Goal: Task Accomplishment & Management: Complete application form

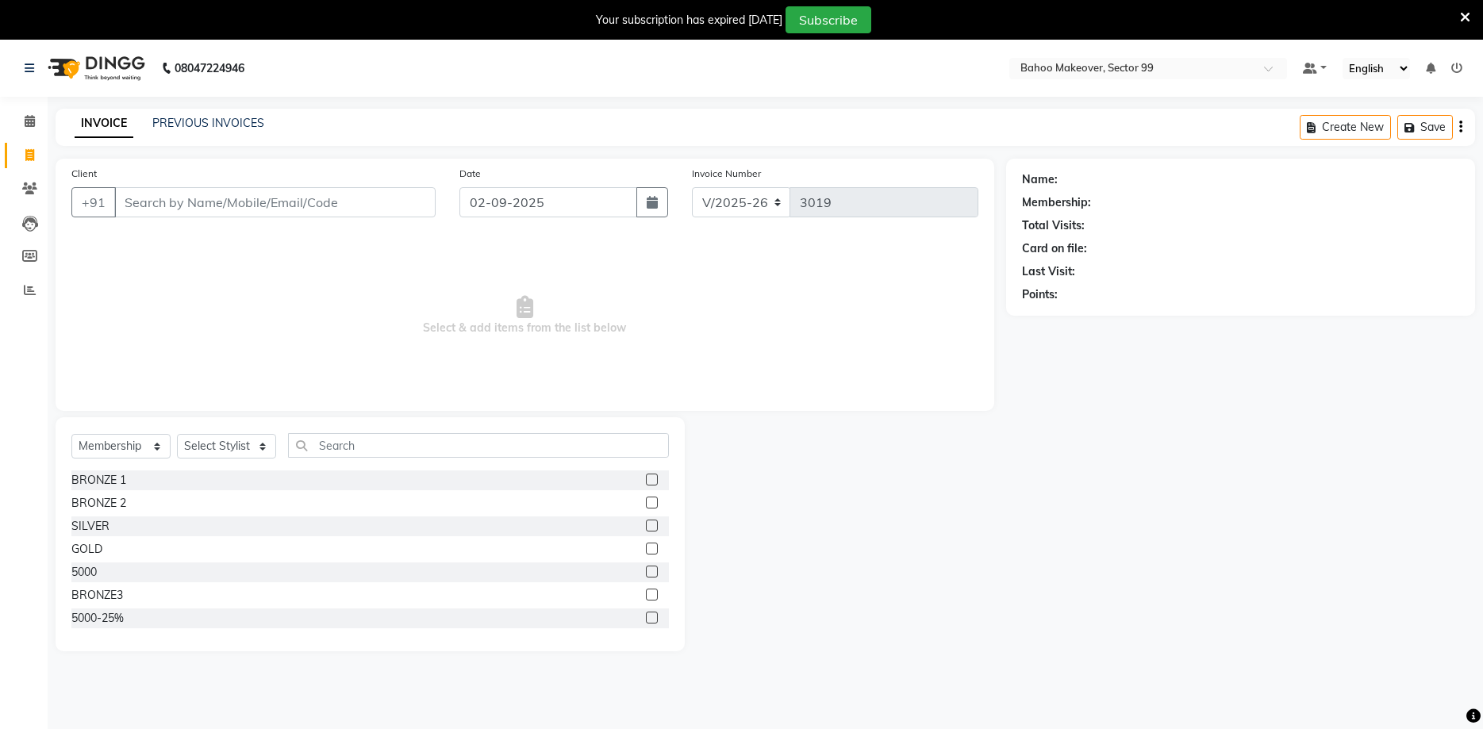
select select "6856"
select select "membership"
click at [197, 127] on link "PREVIOUS INVOICES" at bounding box center [208, 123] width 112 height 14
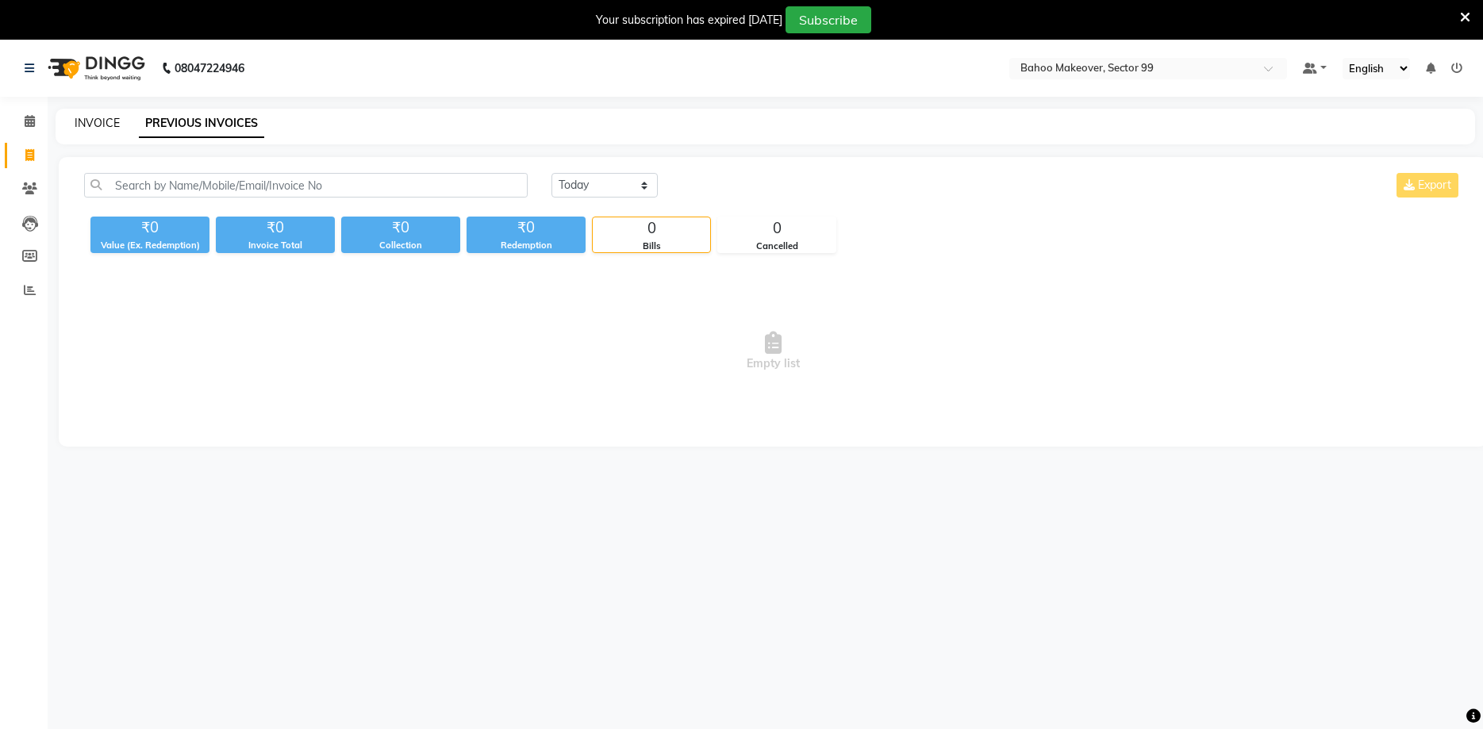
click at [98, 117] on link "INVOICE" at bounding box center [97, 123] width 45 height 14
select select "6856"
select select "service"
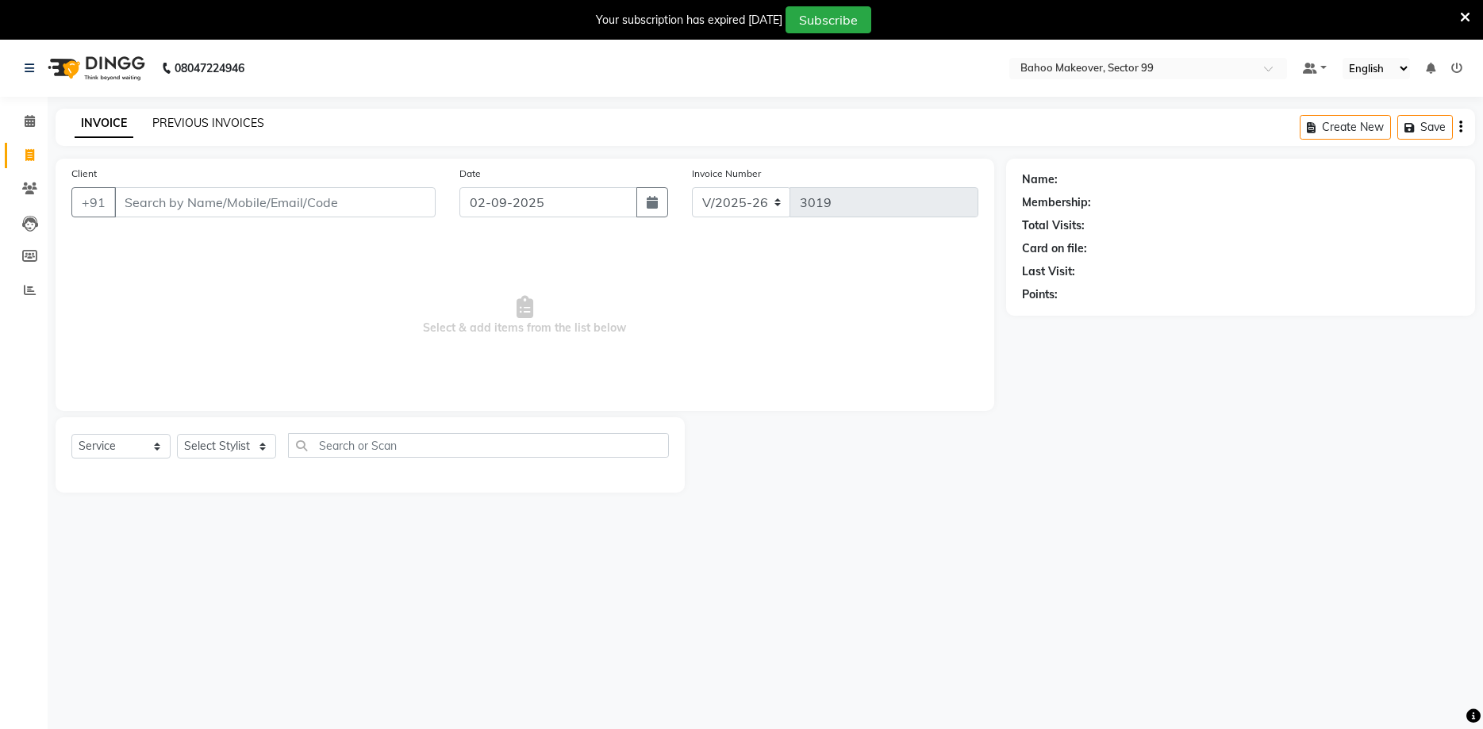
click at [171, 126] on link "PREVIOUS INVOICES" at bounding box center [208, 123] width 112 height 14
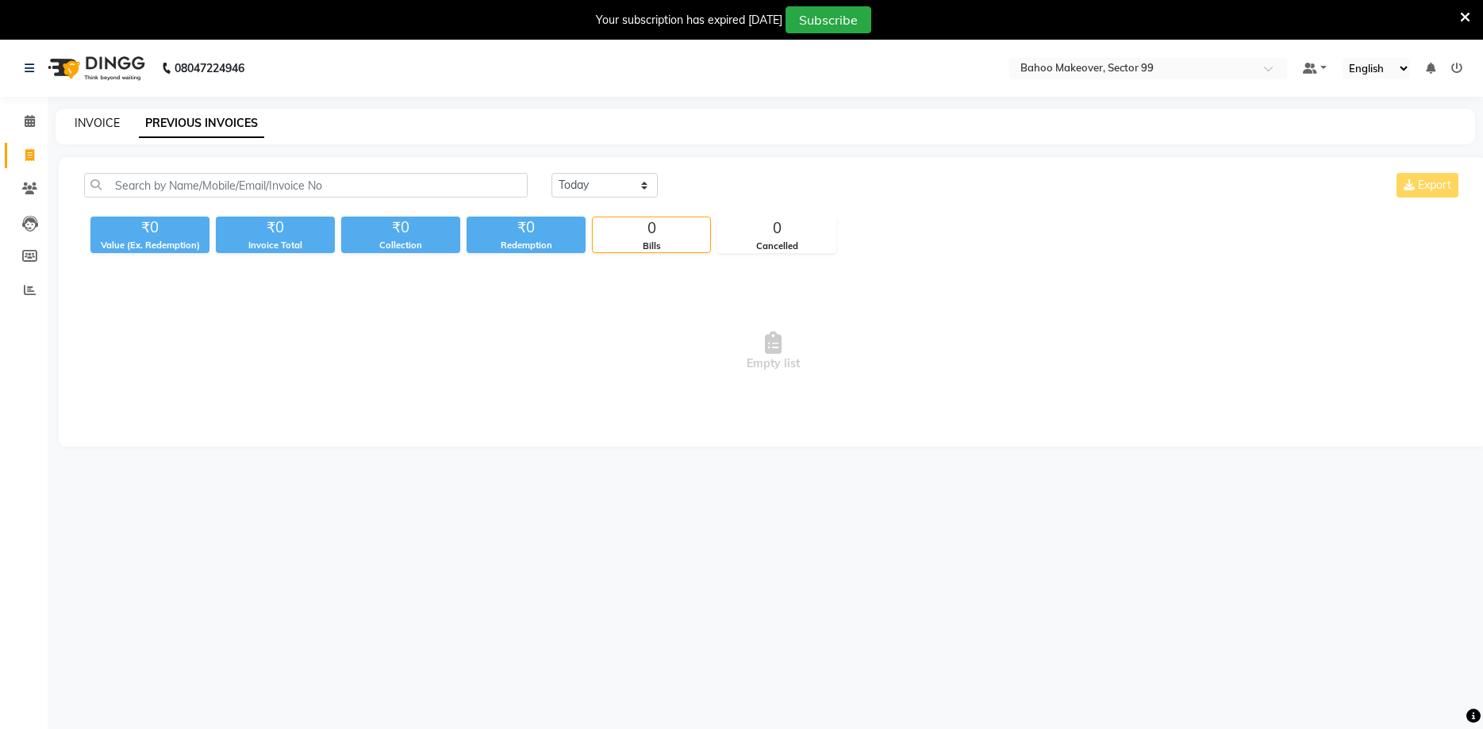
click at [90, 126] on link "INVOICE" at bounding box center [97, 123] width 45 height 14
select select "6856"
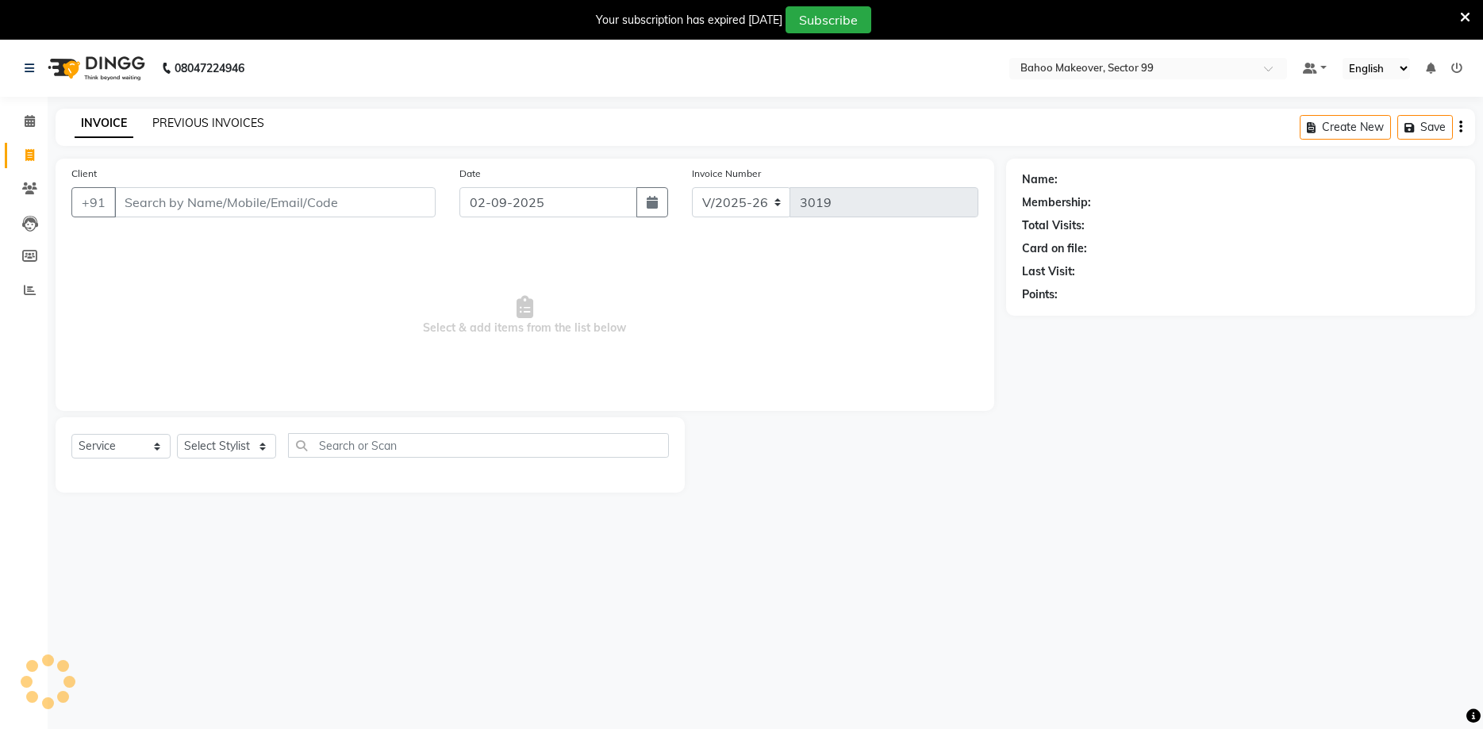
select select "membership"
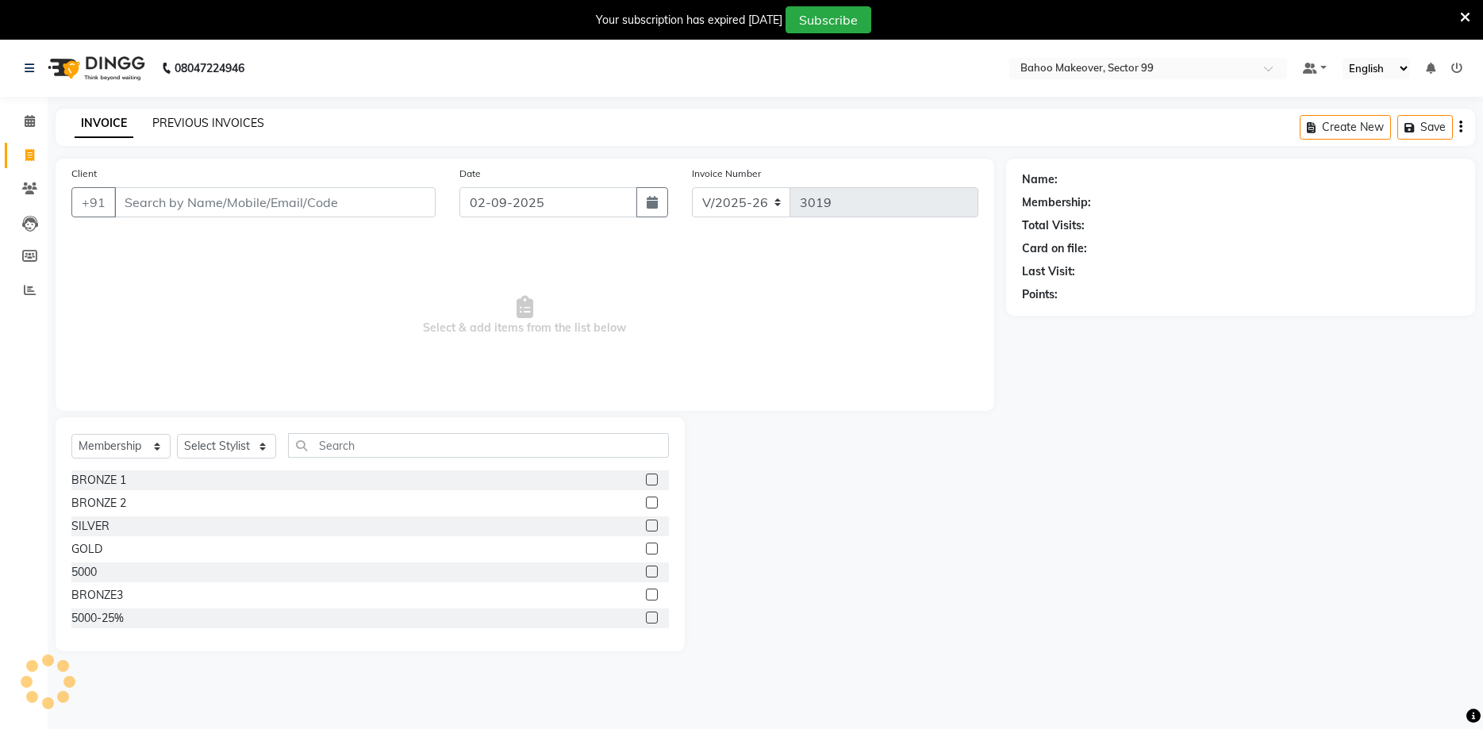
click at [203, 125] on link "PREVIOUS INVOICES" at bounding box center [208, 123] width 112 height 14
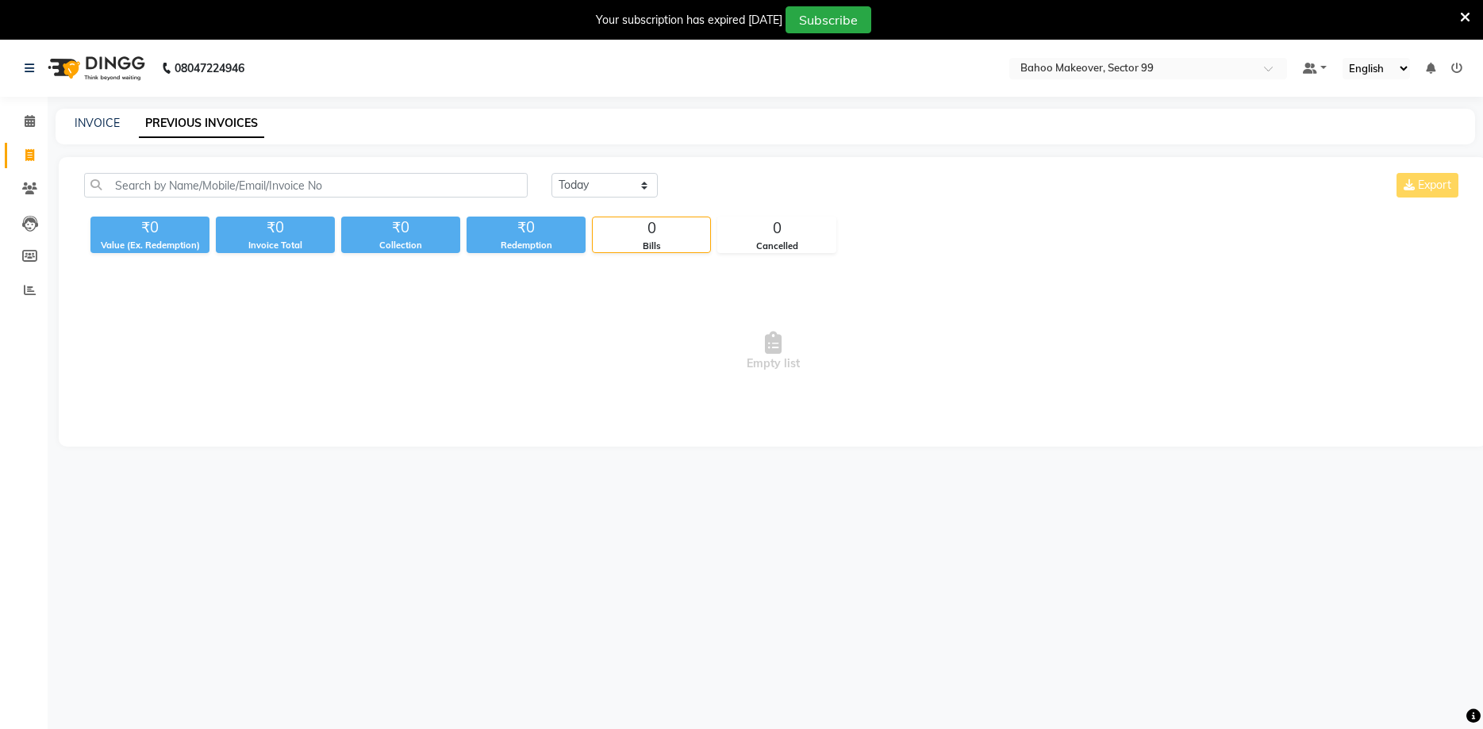
click at [1465, 709] on div "08047224946 Select Location × Bahoo Makeover, Sector 99 Default Panel My Panel …" at bounding box center [741, 404] width 1483 height 729
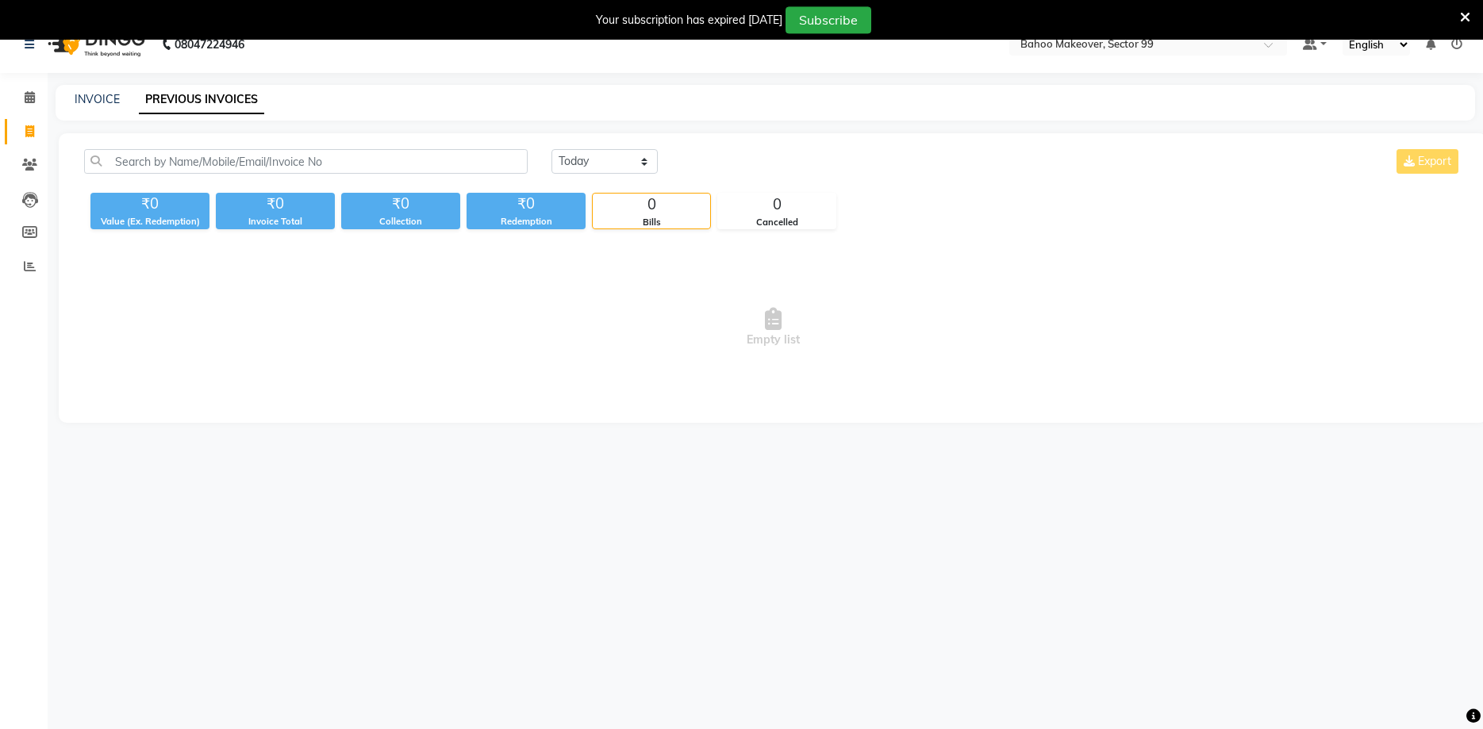
drag, startPoint x: 1460, startPoint y: 572, endPoint x: 1428, endPoint y: 440, distance: 135.6
click at [1433, 465] on div "08047224946 Select Location × Bahoo Makeover, Sector 99 Default Panel My Panel …" at bounding box center [741, 380] width 1483 height 729
drag, startPoint x: 1457, startPoint y: 356, endPoint x: 1476, endPoint y: 358, distance: 19.1
click at [1467, 358] on div "Empty list" at bounding box center [773, 327] width 1396 height 159
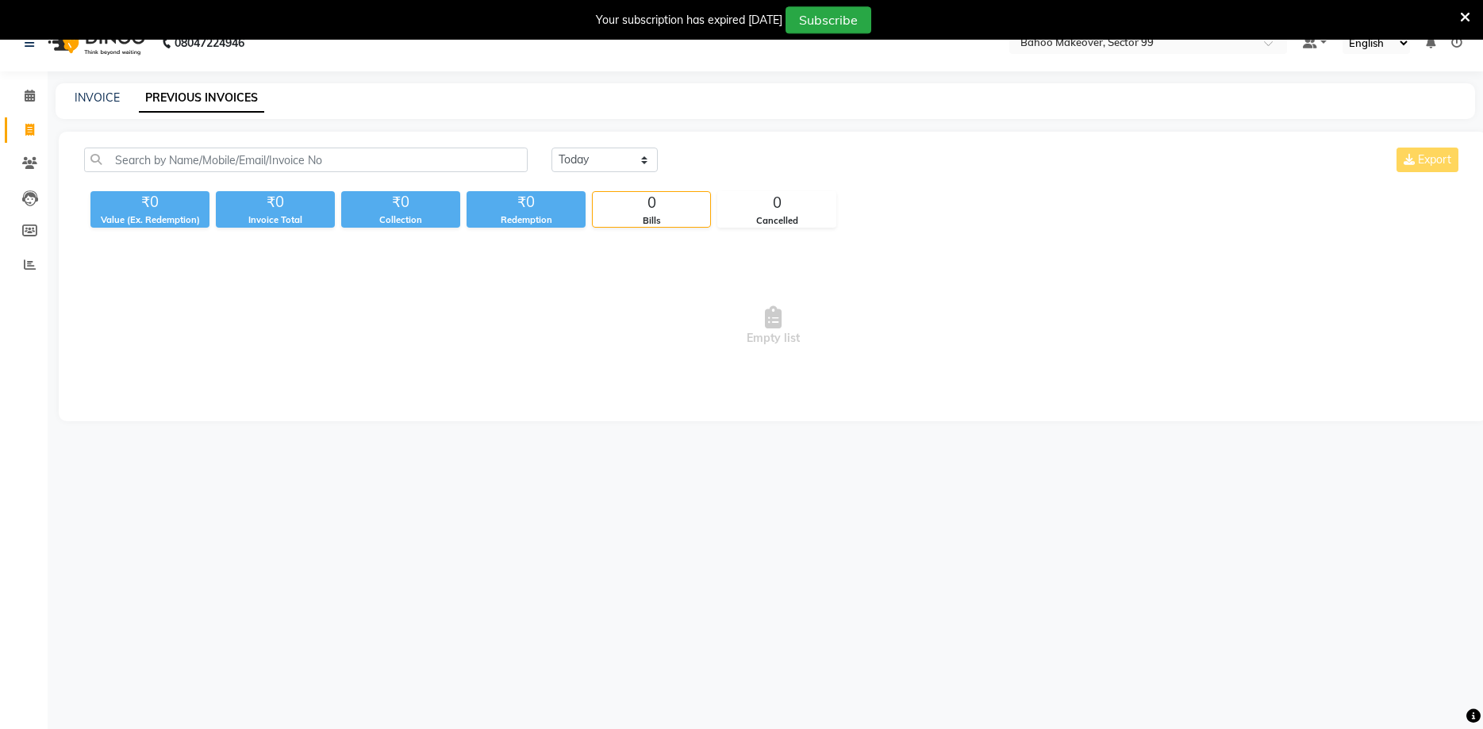
scroll to position [40, 0]
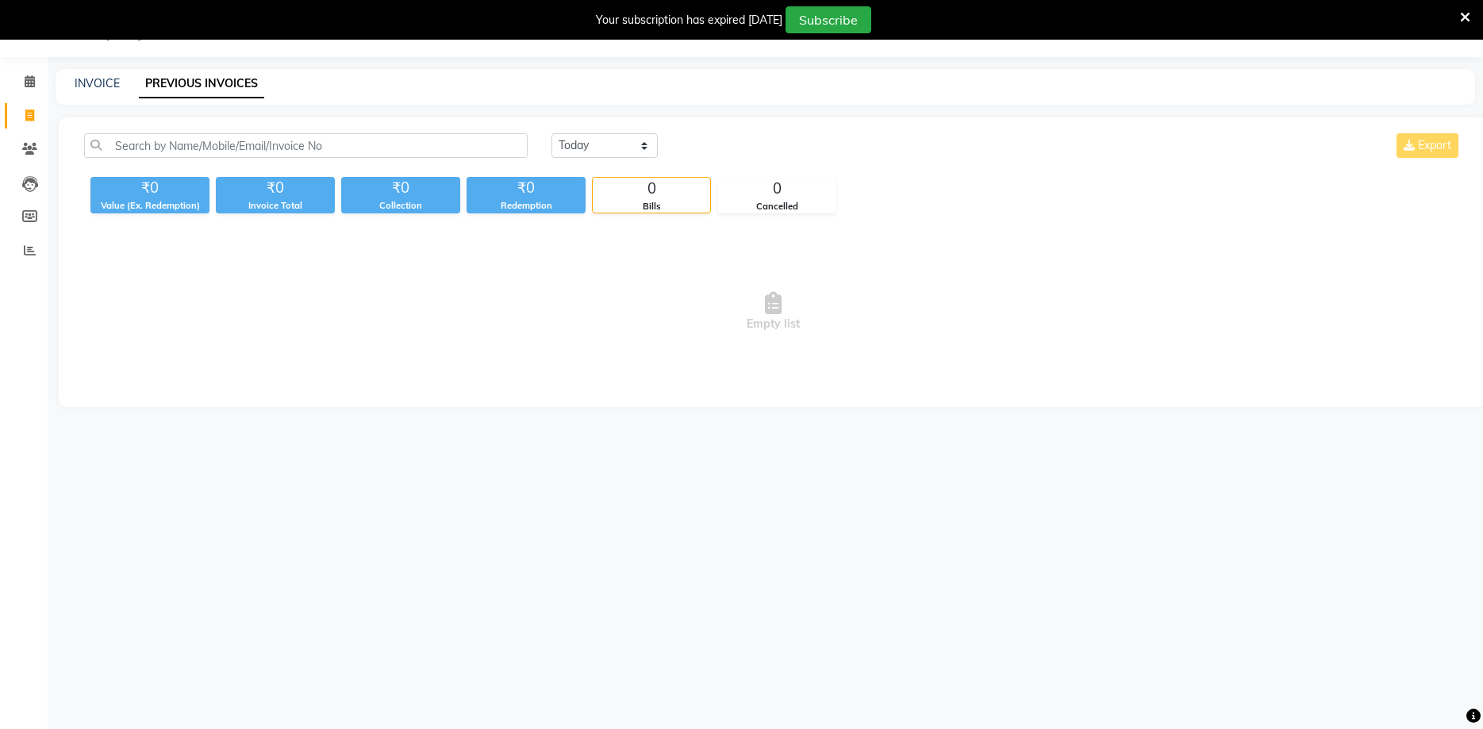
click at [1464, 375] on div "Empty list" at bounding box center [773, 311] width 1396 height 159
click at [113, 87] on link "INVOICE" at bounding box center [97, 83] width 45 height 14
select select "service"
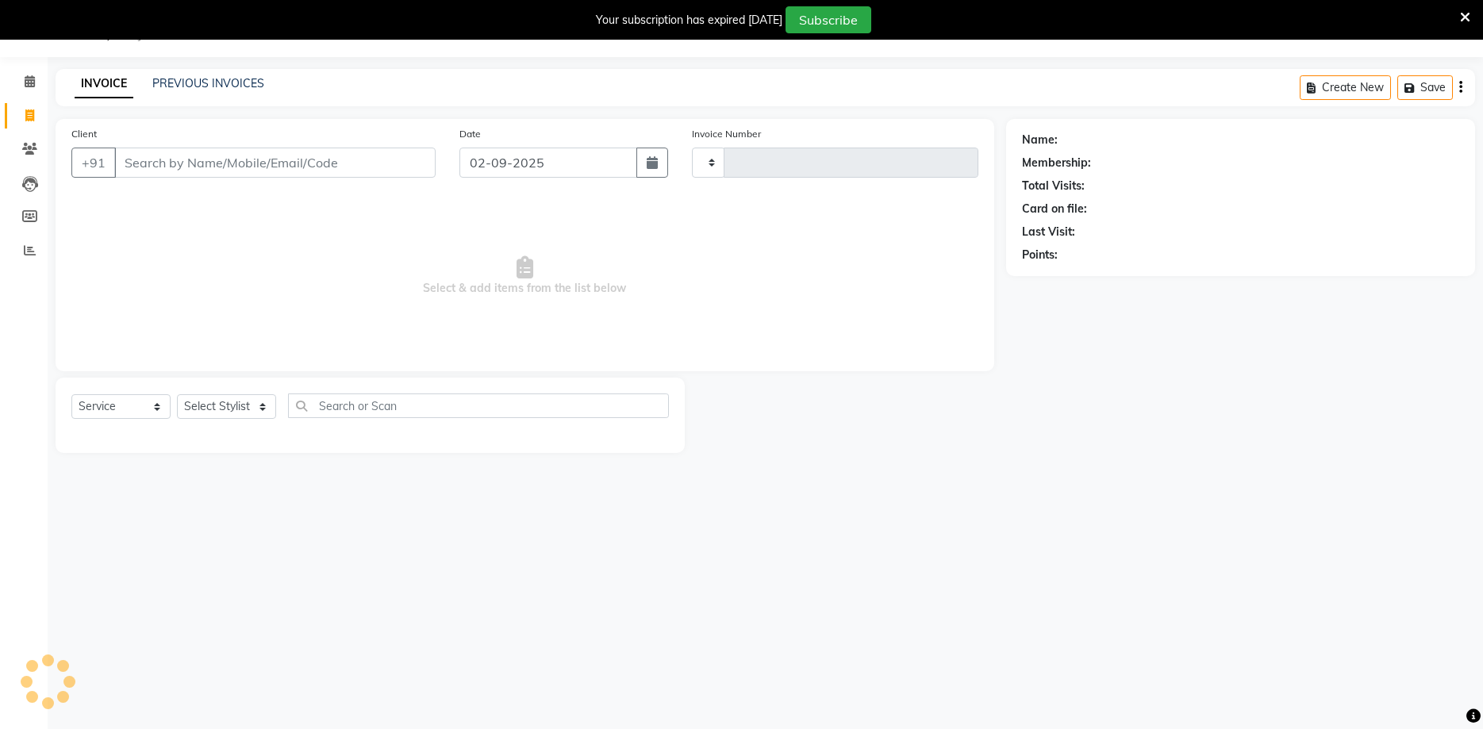
type input "3019"
select select "6856"
click at [232, 91] on div "PREVIOUS INVOICES" at bounding box center [208, 83] width 112 height 17
select select "membership"
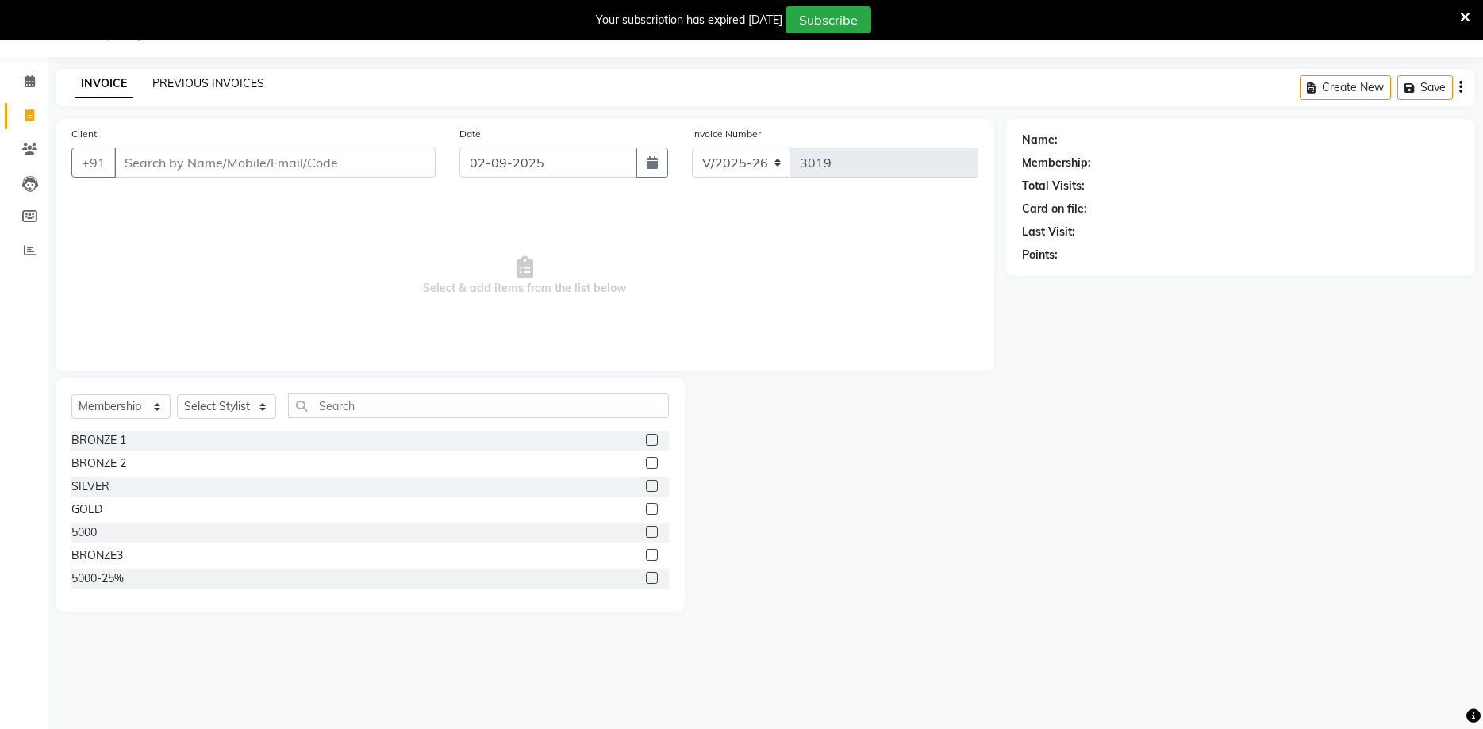
click at [221, 87] on link "PREVIOUS INVOICES" at bounding box center [208, 83] width 112 height 14
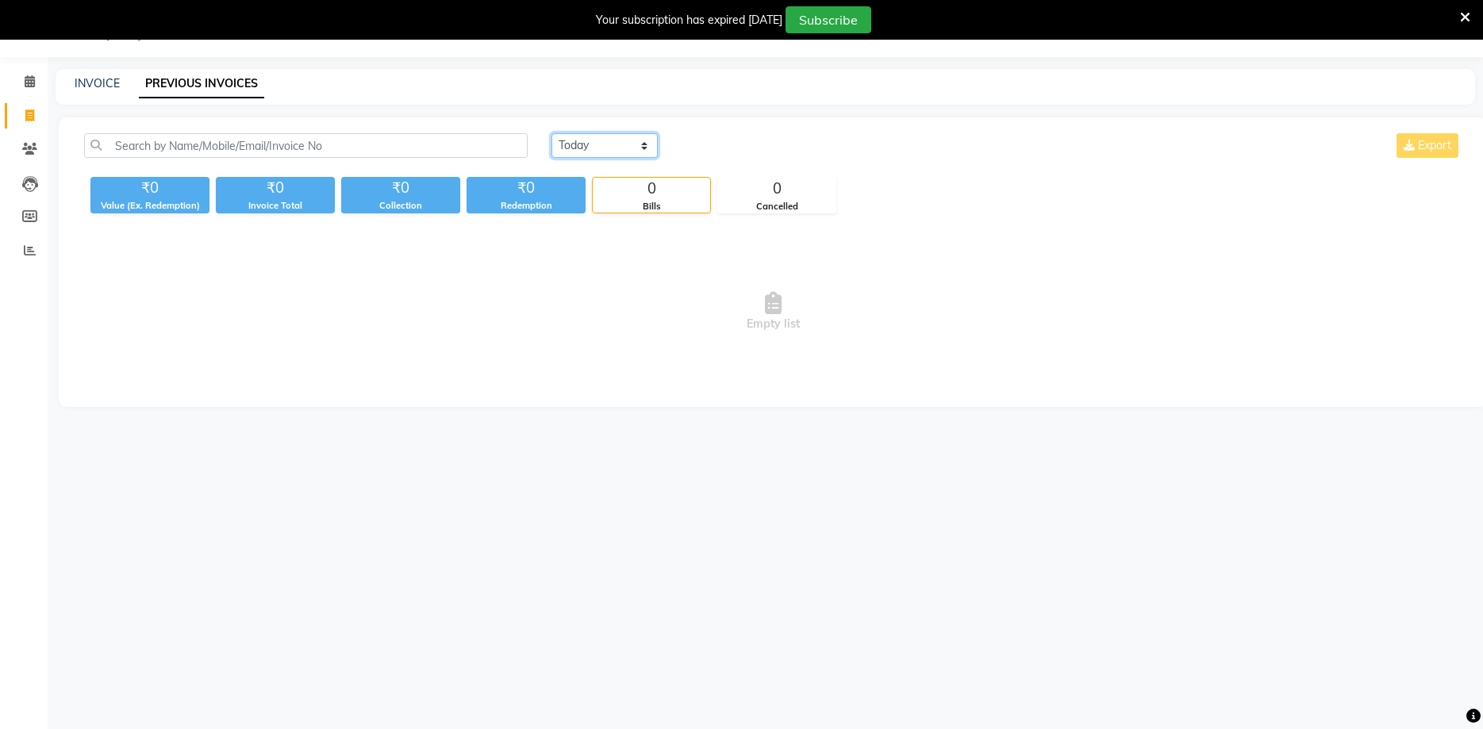
click at [551, 133] on select "Today Yesterday Custom Range" at bounding box center [604, 145] width 106 height 25
select select "yesterday"
click option "[DATE]" at bounding box center [0, 0] width 0 height 0
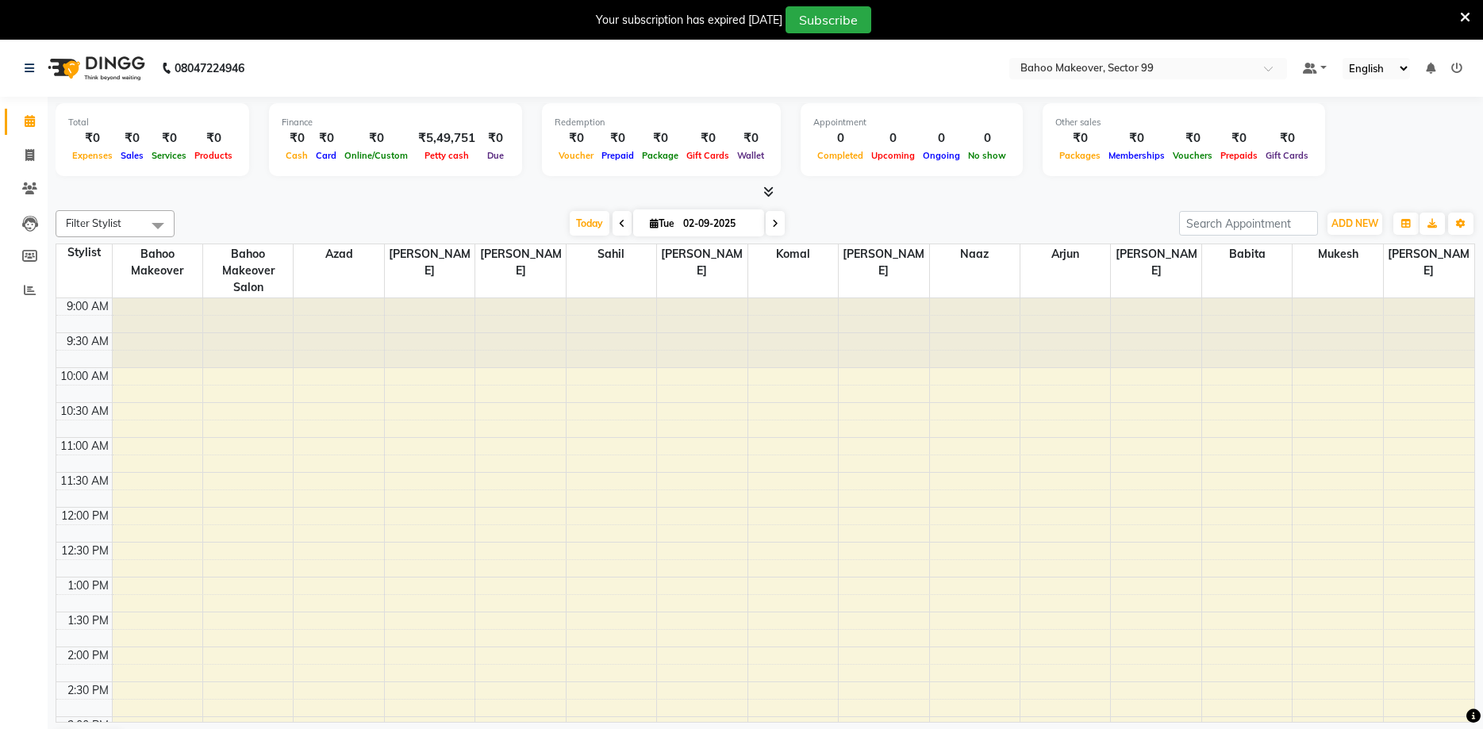
click at [426, 152] on span "Petty cash" at bounding box center [446, 155] width 52 height 11
click at [1264, 67] on div at bounding box center [1148, 70] width 278 height 16
click at [1268, 68] on span at bounding box center [1274, 73] width 20 height 16
click at [1326, 69] on link at bounding box center [1314, 68] width 24 height 17
click at [1342, 58] on select "English ENGLISH Español العربية मराठी हिंदी ગુજરાતી தமிழ் 中文" at bounding box center [1375, 68] width 67 height 21
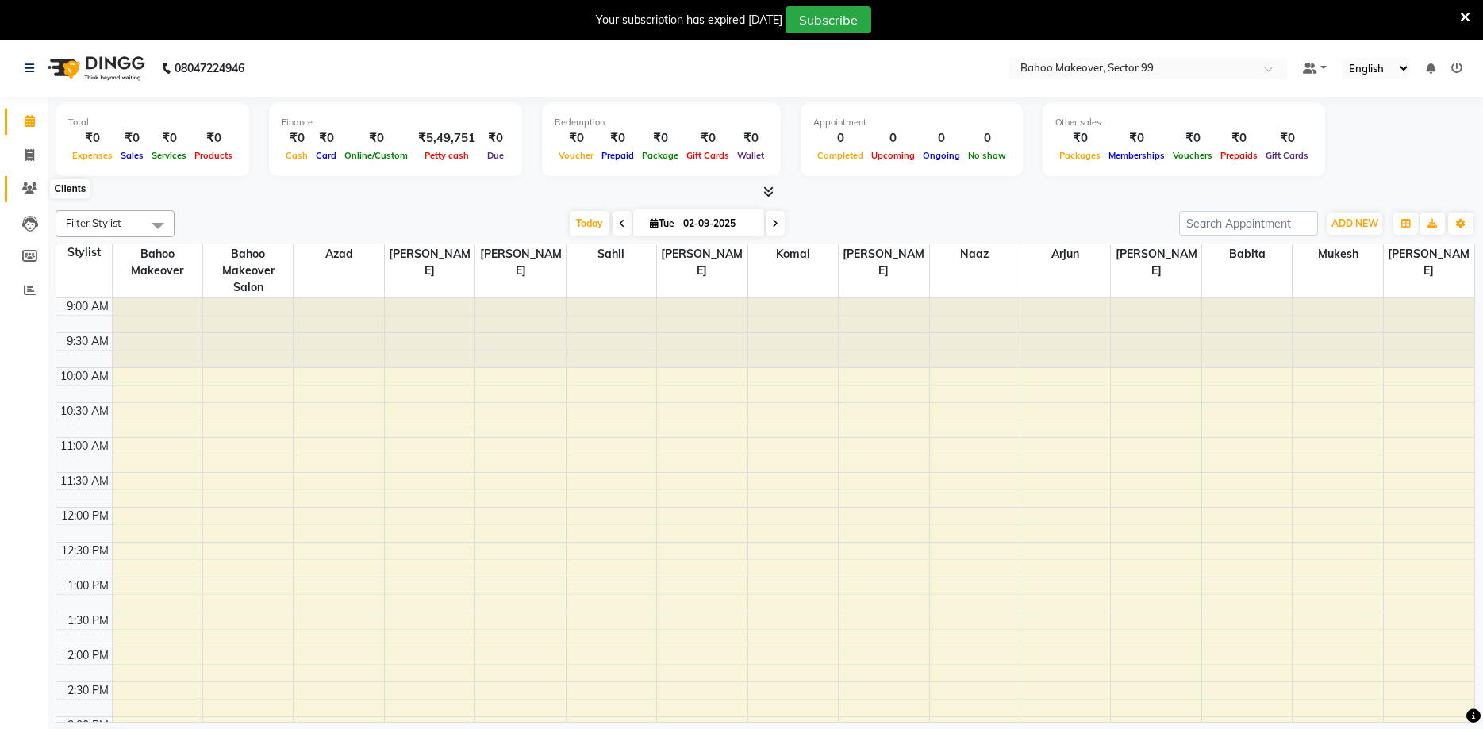
click at [29, 190] on icon at bounding box center [29, 188] width 15 height 12
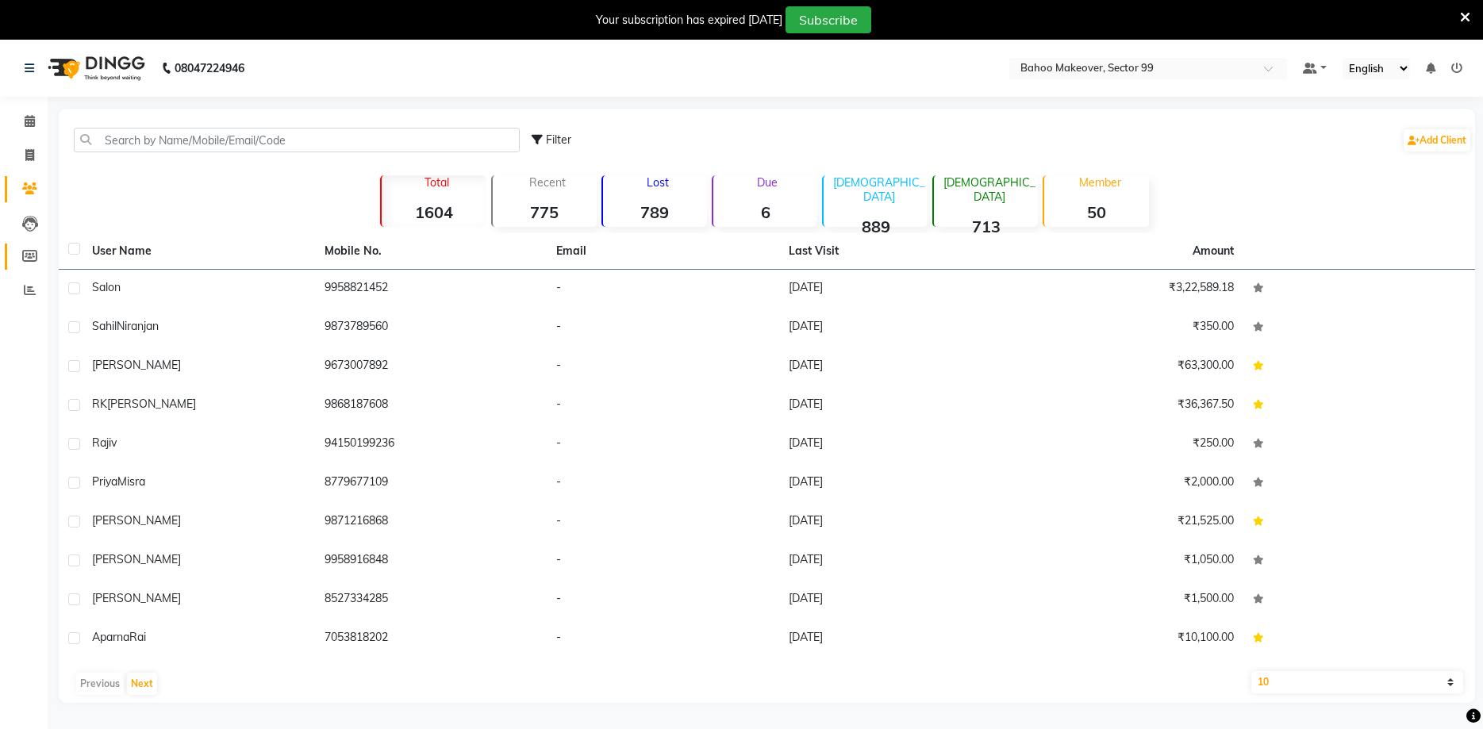
click at [34, 247] on link "Members" at bounding box center [24, 257] width 38 height 26
select select
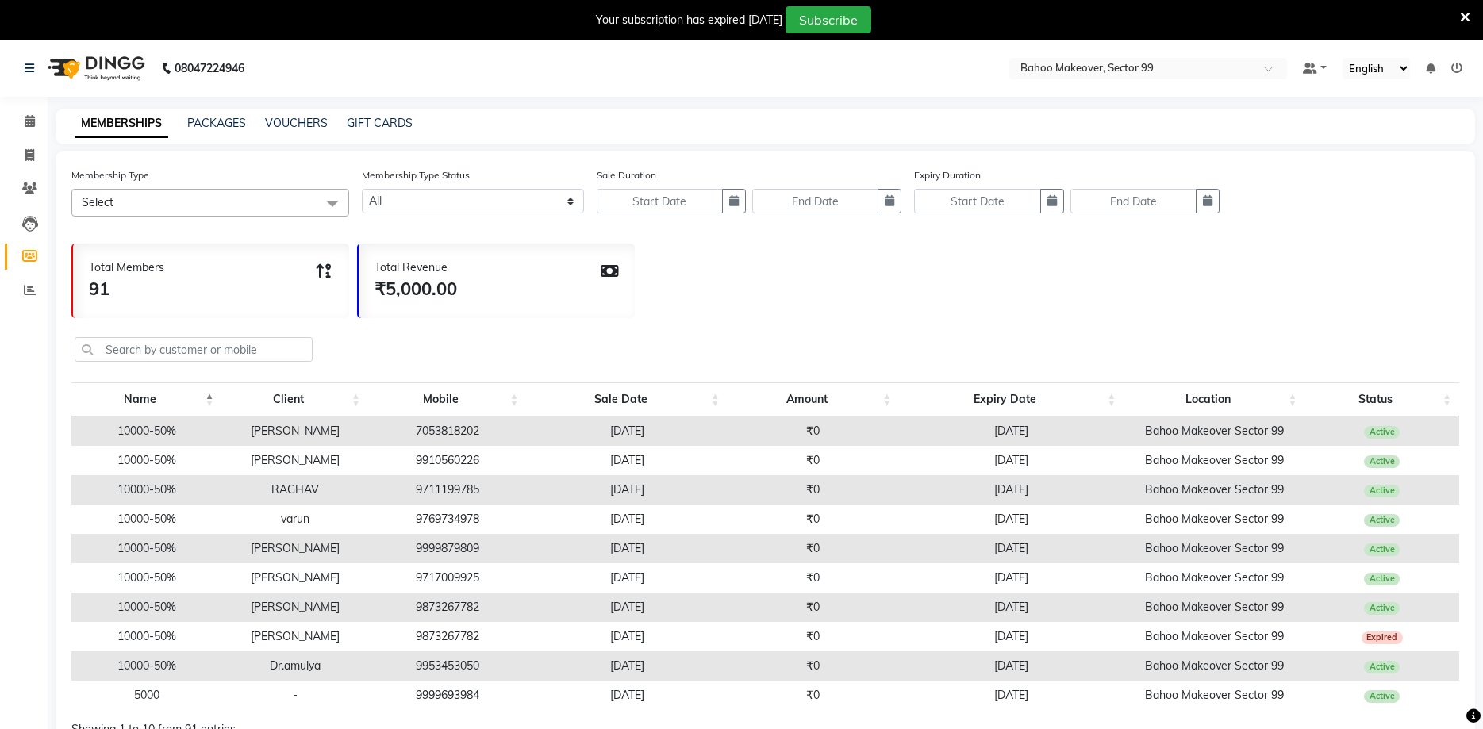
click at [635, 639] on td "[DATE]" at bounding box center [627, 636] width 201 height 29
click at [160, 631] on td "10000-50%" at bounding box center [146, 636] width 151 height 29
click at [160, 641] on td "10000-50%" at bounding box center [146, 636] width 151 height 29
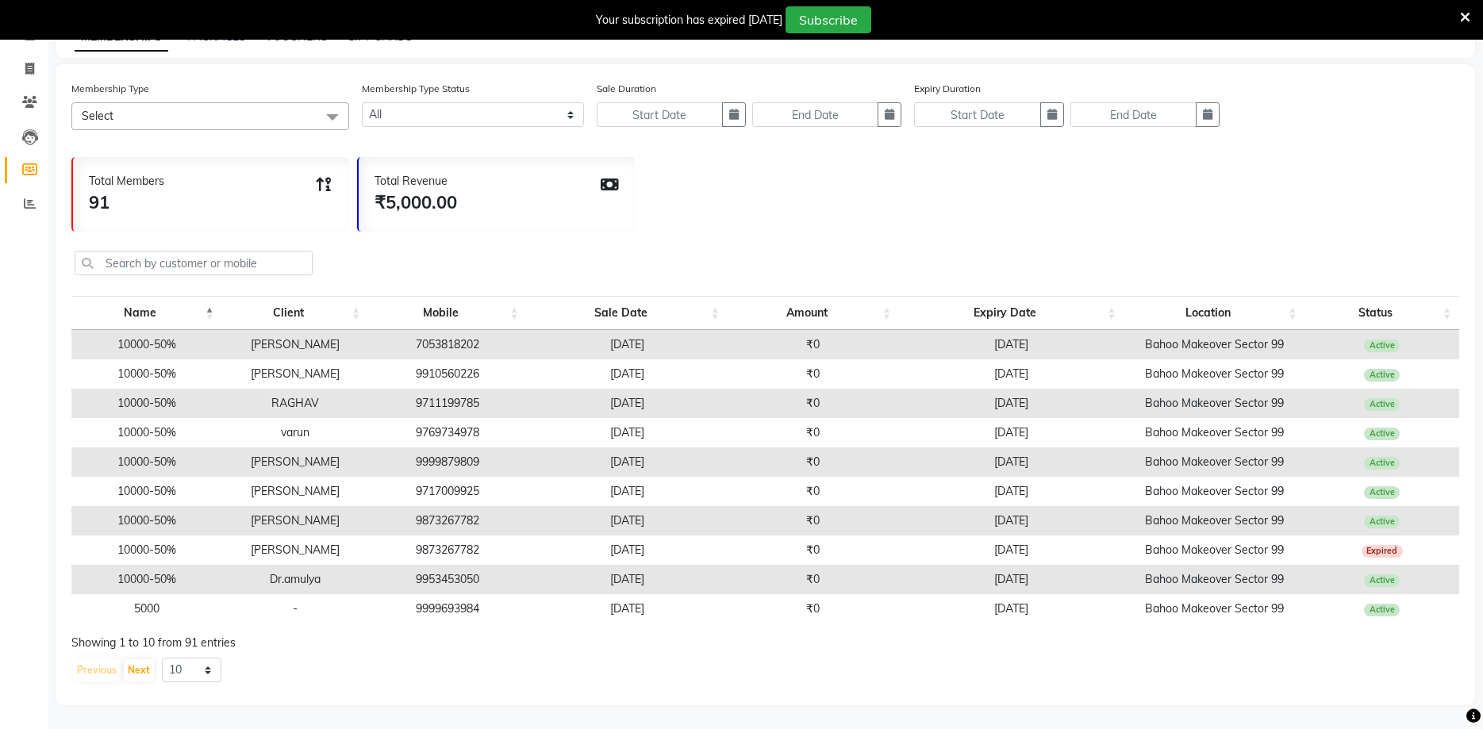
scroll to position [86, 0]
click at [148, 673] on button "Next" at bounding box center [139, 671] width 30 height 22
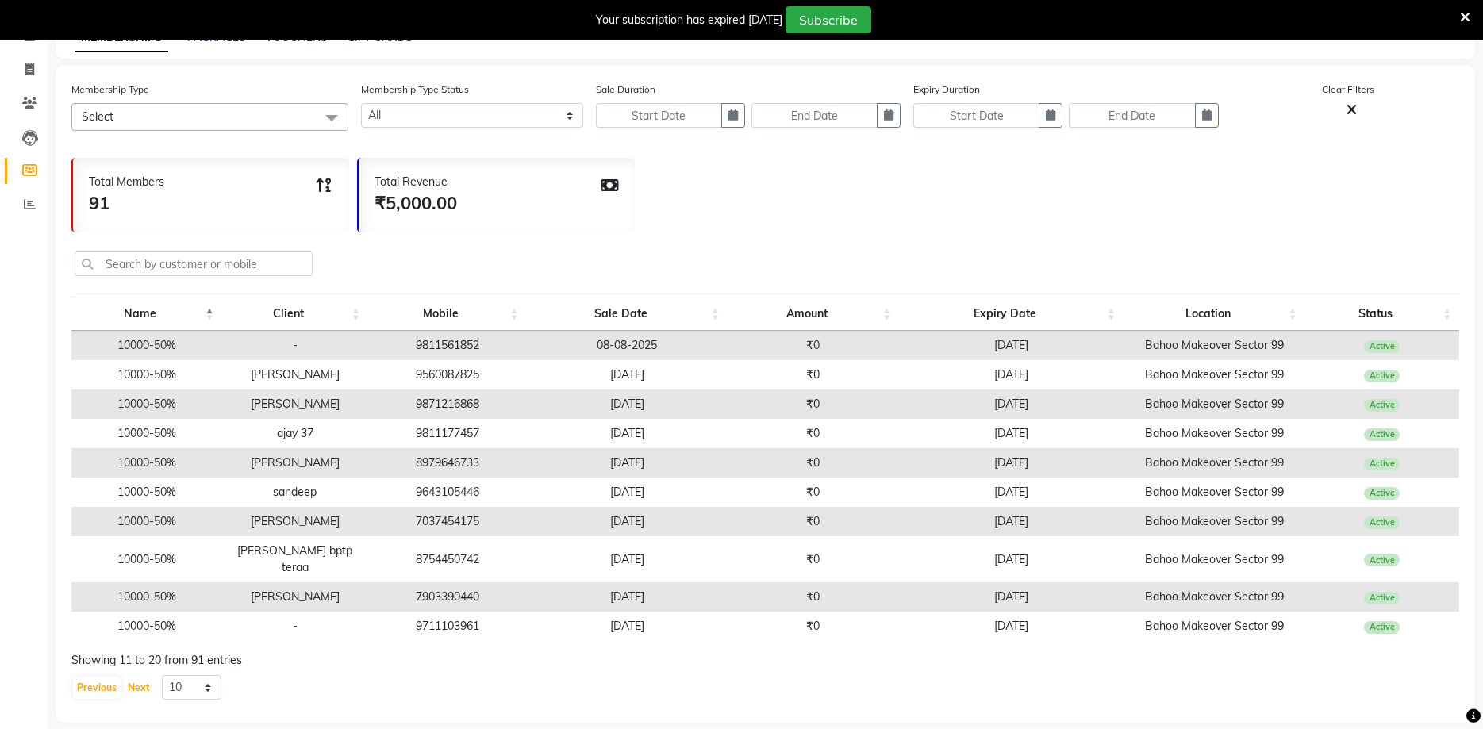
scroll to position [86, 0]
click at [36, 84] on li "Invoice" at bounding box center [24, 69] width 48 height 34
click at [37, 61] on span at bounding box center [30, 69] width 28 height 18
select select "service"
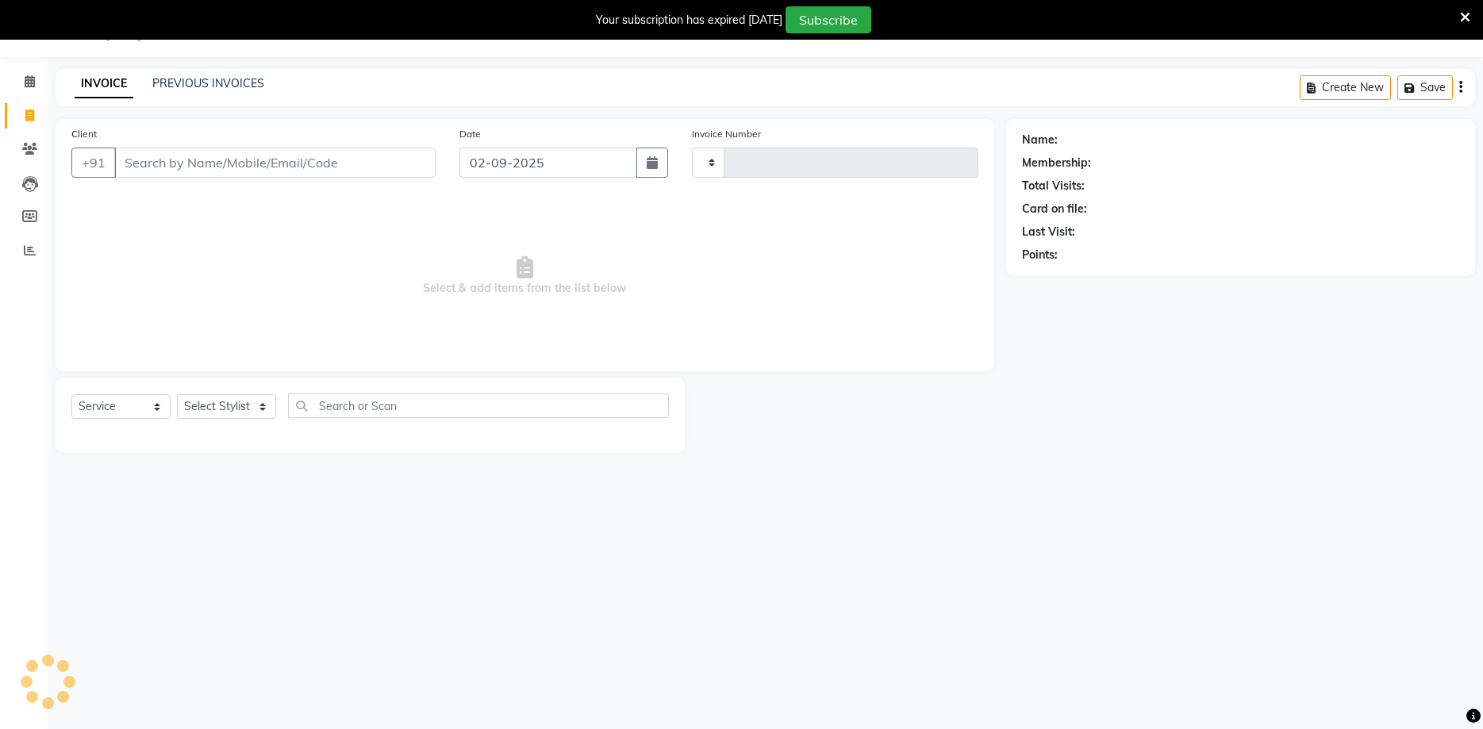
scroll to position [40, 0]
type input "3019"
select select "6856"
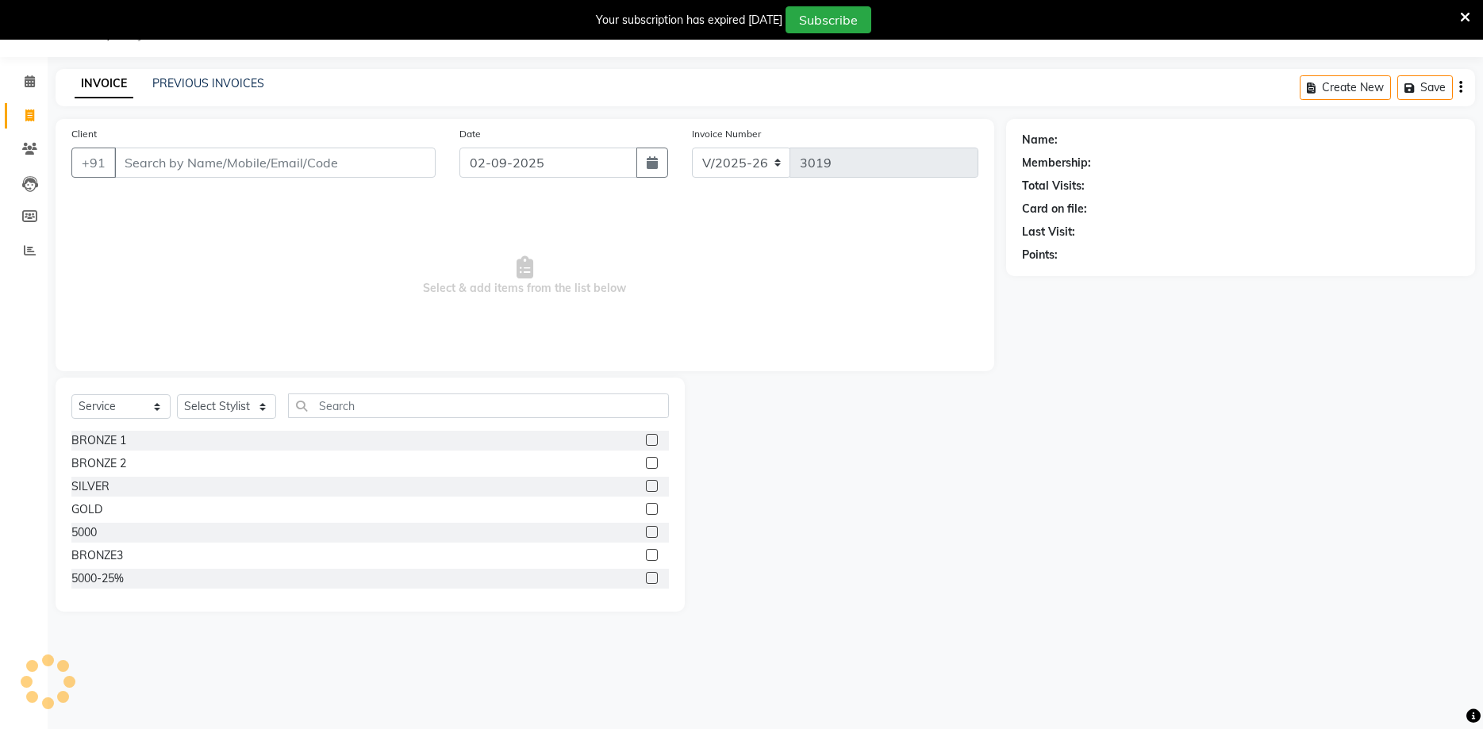
select select "membership"
click at [161, 88] on link "PREVIOUS INVOICES" at bounding box center [208, 83] width 112 height 14
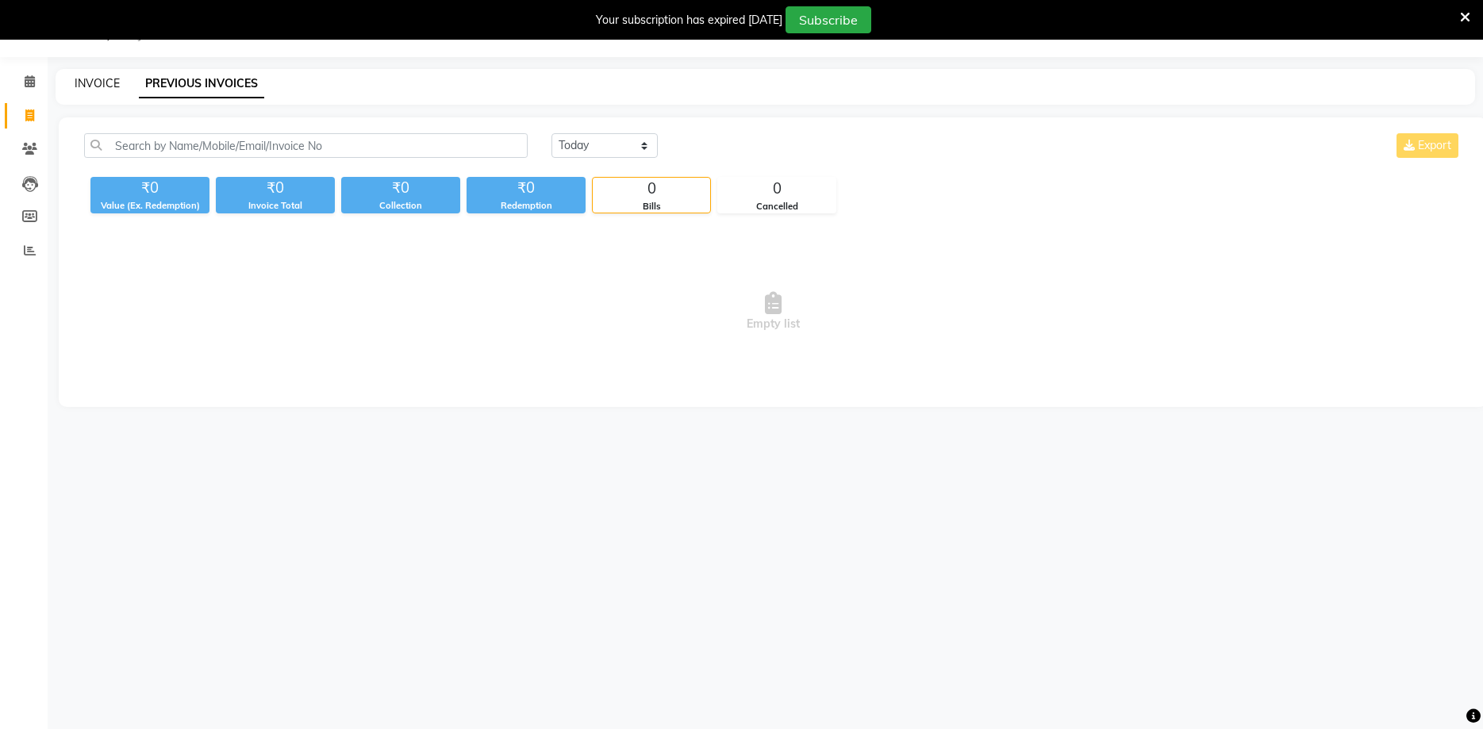
click at [98, 84] on link "INVOICE" at bounding box center [97, 83] width 45 height 14
select select "6856"
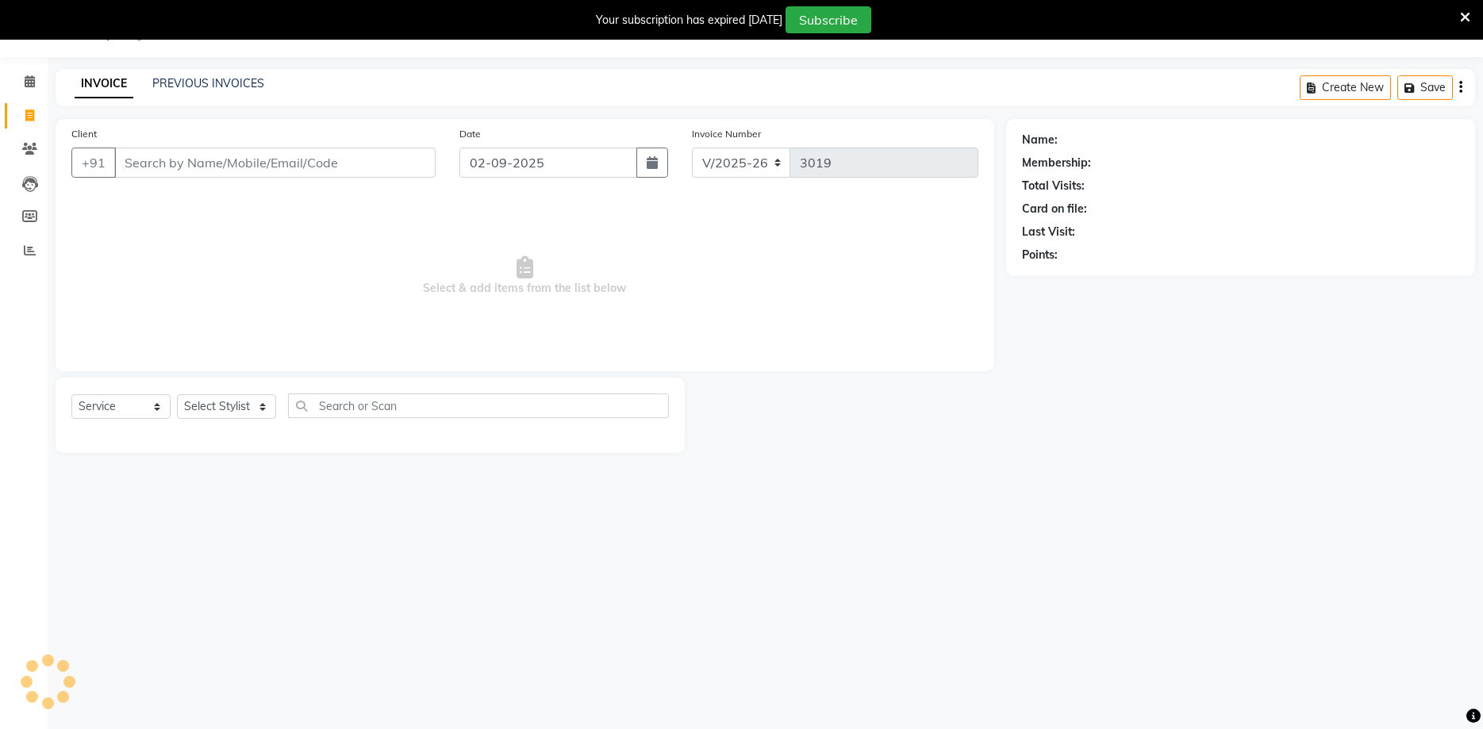
select select "membership"
